Goal: Transaction & Acquisition: Purchase product/service

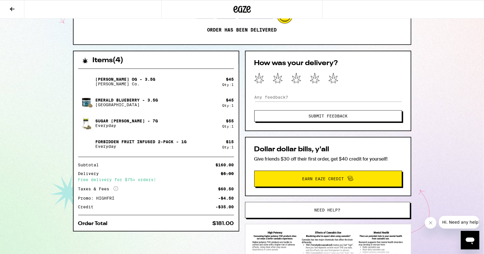
click at [10, 8] on icon at bounding box center [12, 9] width 5 height 4
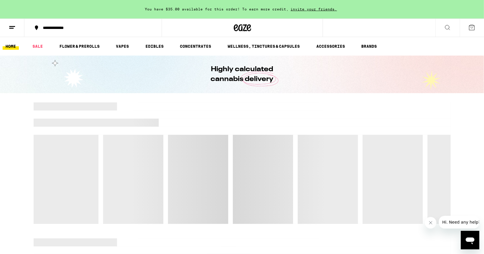
click at [12, 45] on link "HOME" at bounding box center [11, 46] width 16 height 7
